Goal: Find specific page/section: Find specific page/section

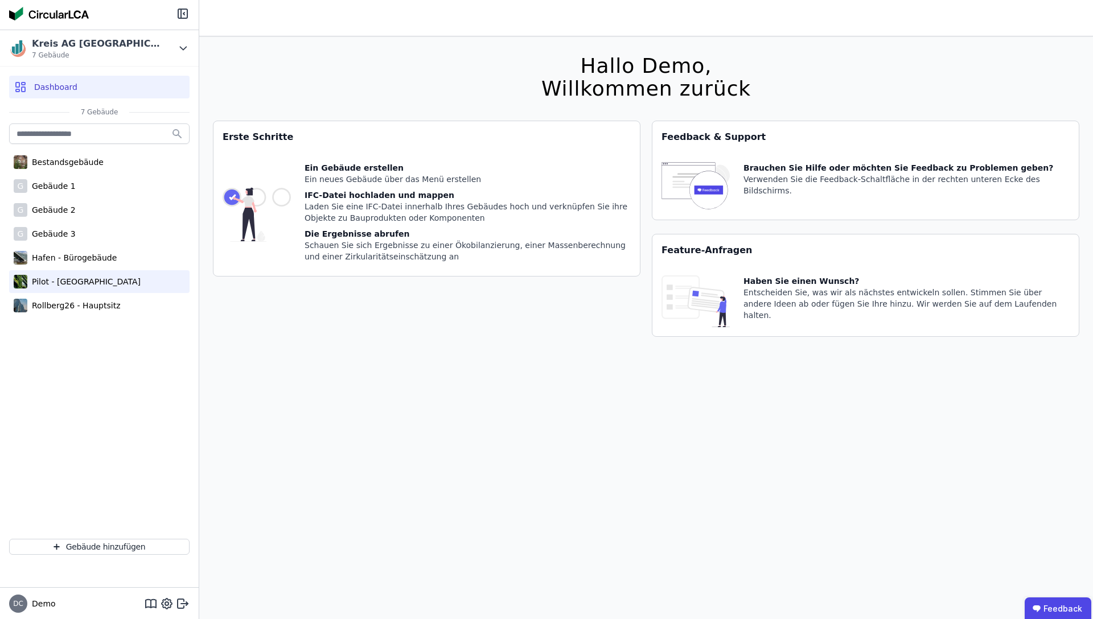
click at [66, 274] on div "Pilot - [GEOGRAPHIC_DATA]" at bounding box center [99, 281] width 180 height 23
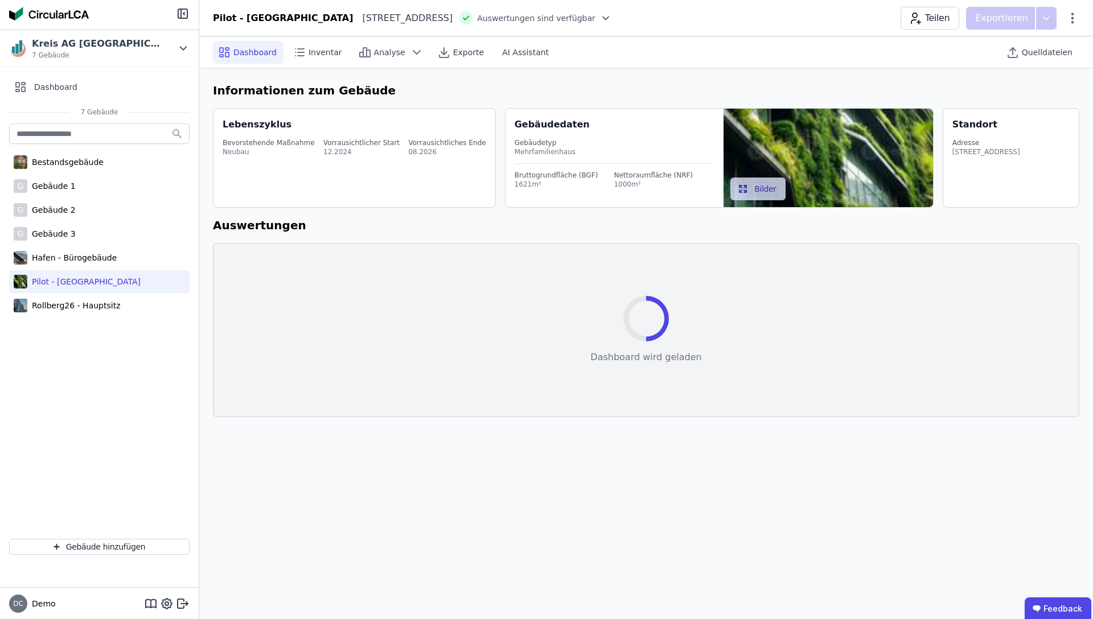
select select "*"
